Goal: Transaction & Acquisition: Purchase product/service

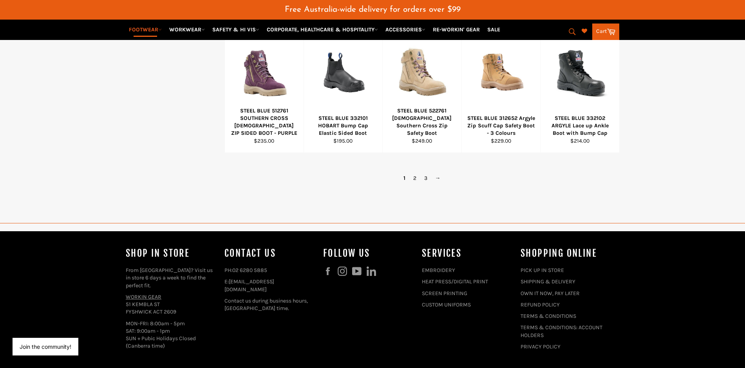
scroll to position [616, 0]
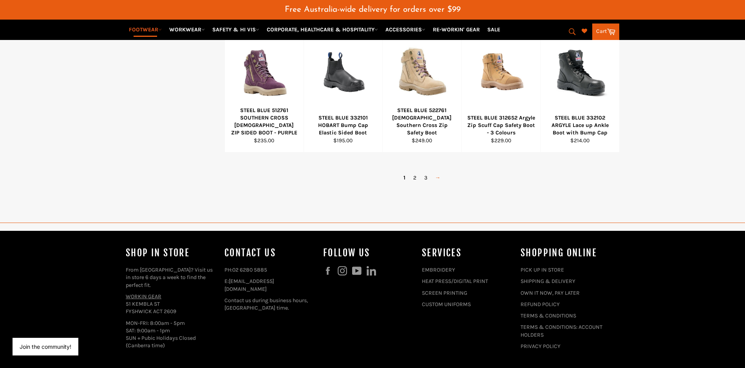
click at [438, 183] on link "→" at bounding box center [437, 177] width 13 height 11
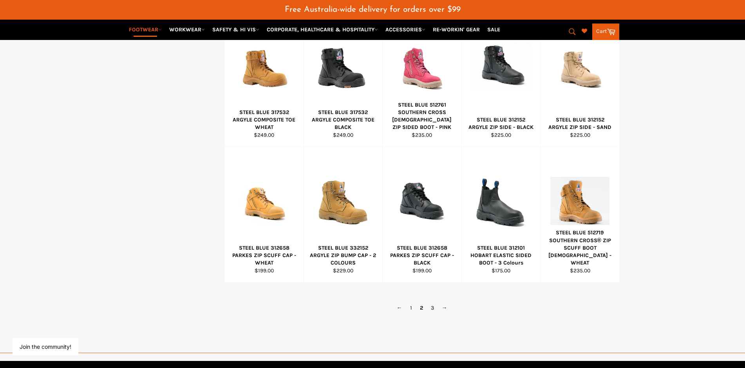
scroll to position [222, 0]
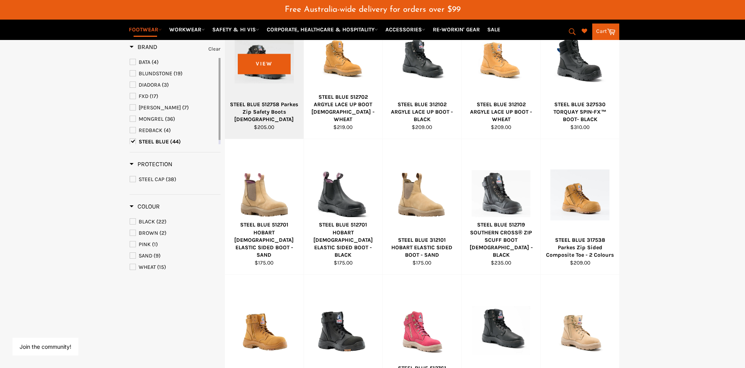
click at [261, 102] on div at bounding box center [264, 59] width 59 height 92
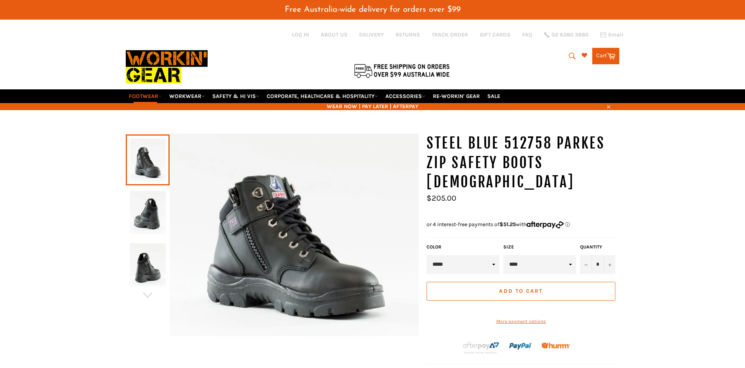
select select "****"
click option "****" at bounding box center [0, 0] width 0 height 0
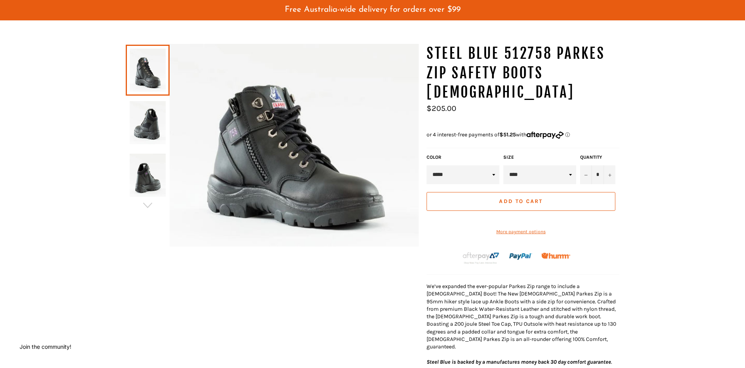
scroll to position [87, 0]
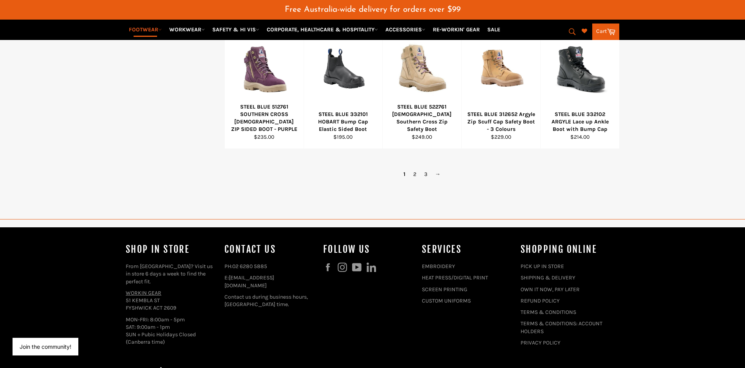
scroll to position [622, 0]
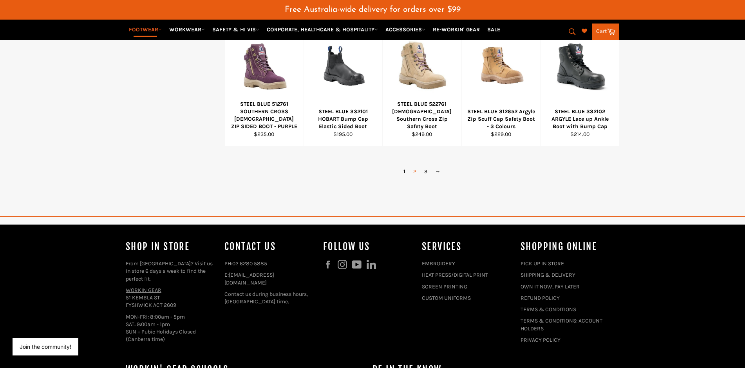
click at [415, 177] on link "2" at bounding box center [414, 171] width 11 height 11
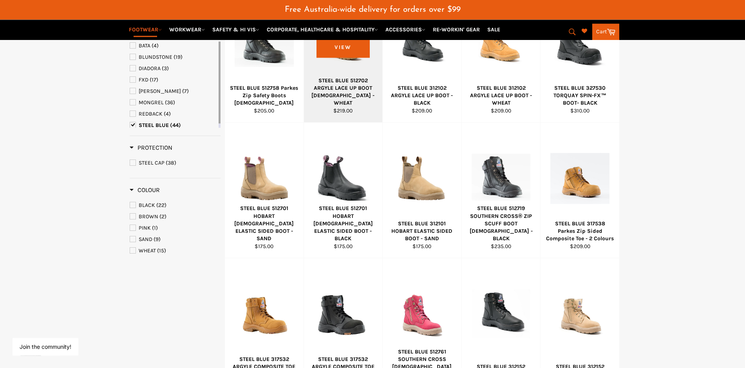
scroll to position [226, 0]
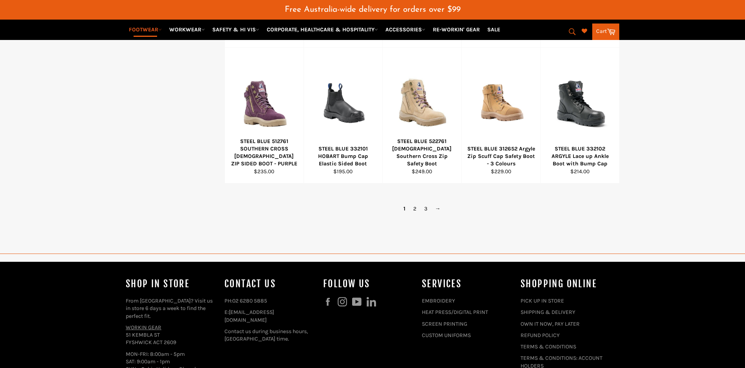
scroll to position [594, 0]
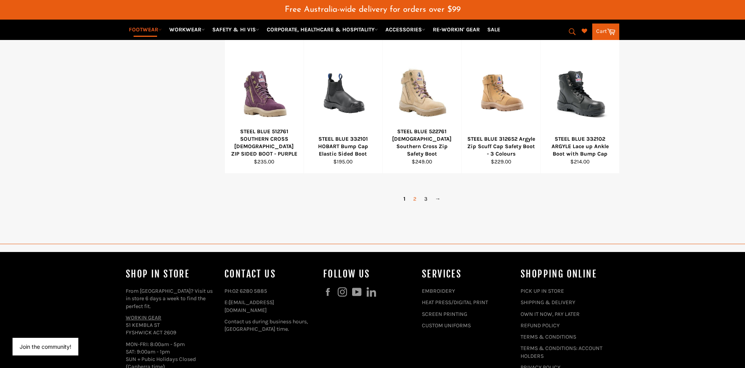
click at [415, 205] on link "2" at bounding box center [414, 198] width 11 height 11
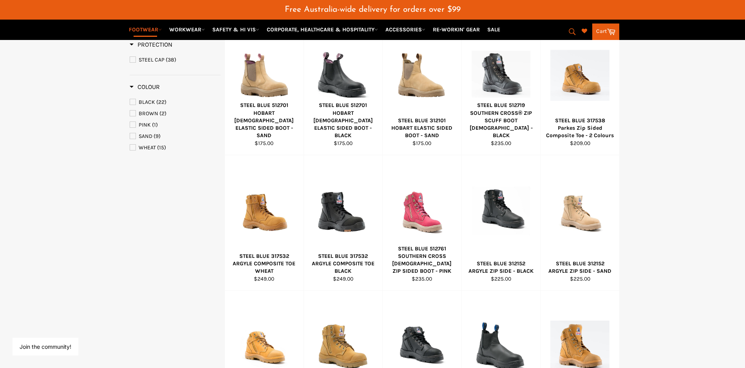
scroll to position [222, 0]
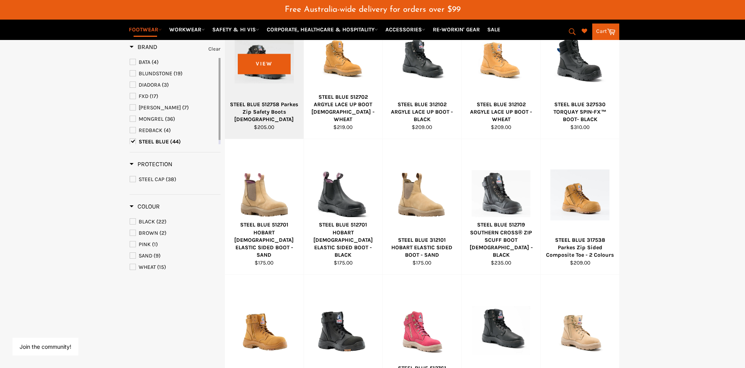
click at [261, 105] on div at bounding box center [264, 59] width 59 height 92
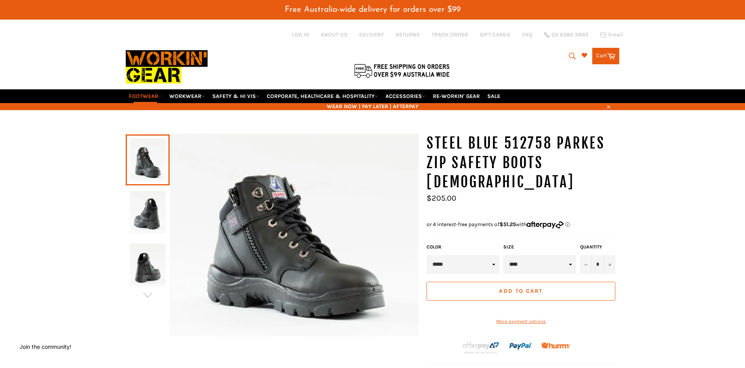
select select "****"
click option "****" at bounding box center [0, 0] width 0 height 0
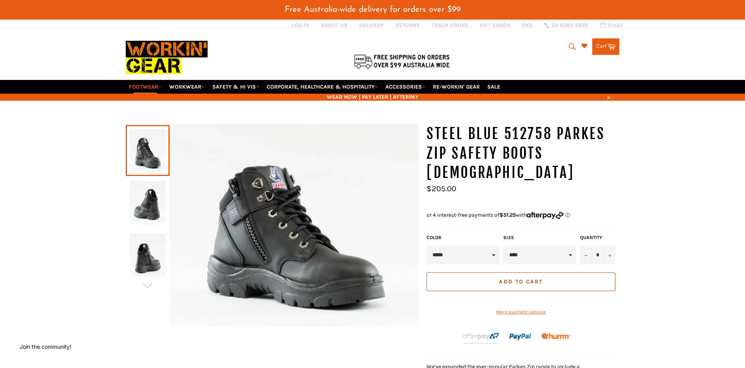
scroll to position [10, 0]
click at [520, 278] on span "Add to Cart" at bounding box center [520, 281] width 43 height 7
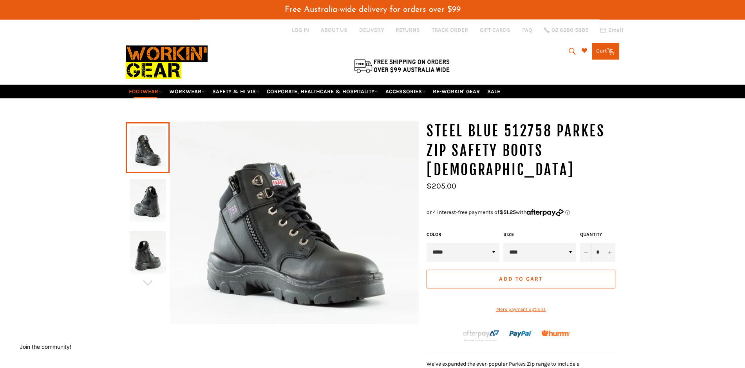
scroll to position [0, 0]
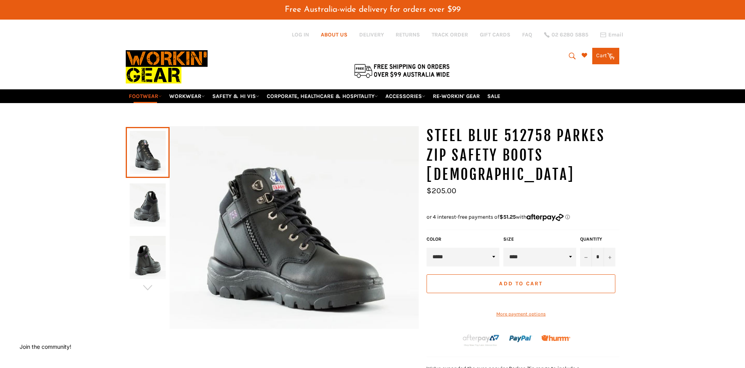
click at [334, 33] on link "ABOUT US" at bounding box center [334, 34] width 27 height 7
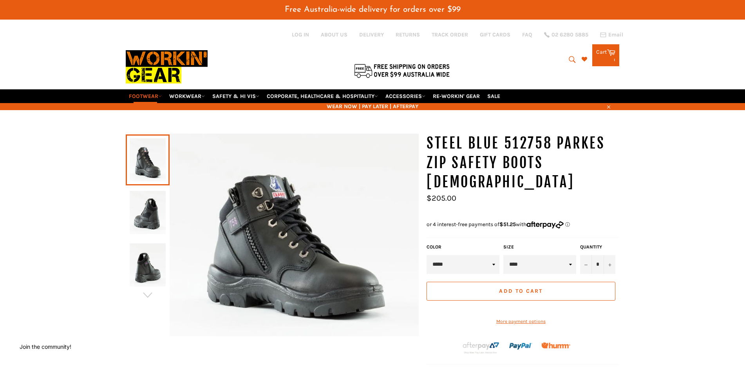
click at [607, 56] on icon at bounding box center [611, 52] width 9 height 9
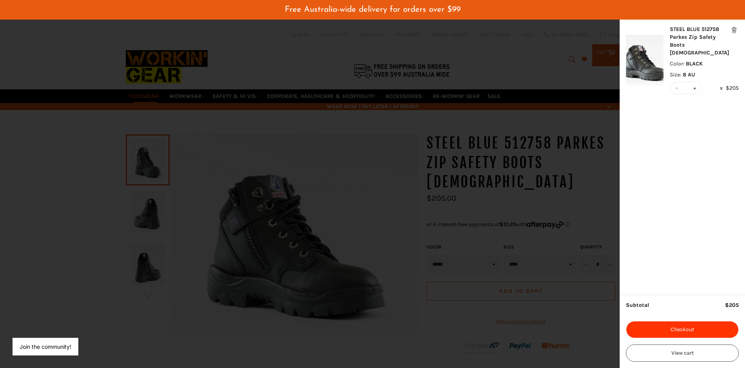
click at [676, 328] on button "Checkout" at bounding box center [682, 329] width 113 height 17
